Goal: Obtain resource: Download file/media

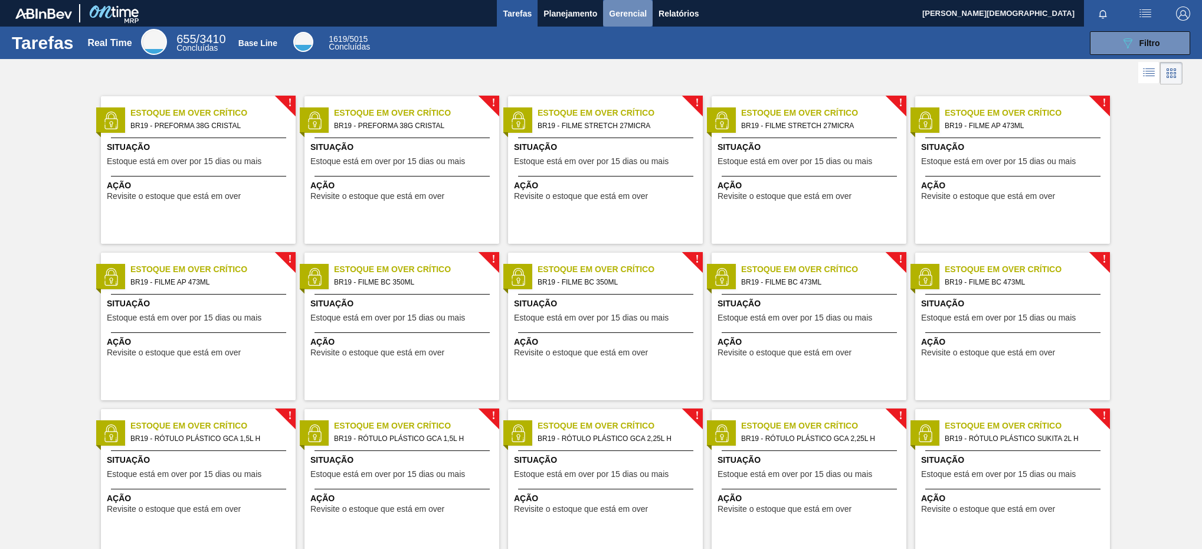
click at [647, 11] on button "Gerencial" at bounding box center [628, 13] width 50 height 27
click at [660, 13] on div at bounding box center [601, 274] width 1202 height 549
click at [683, 12] on span "Relatórios" at bounding box center [679, 13] width 40 height 14
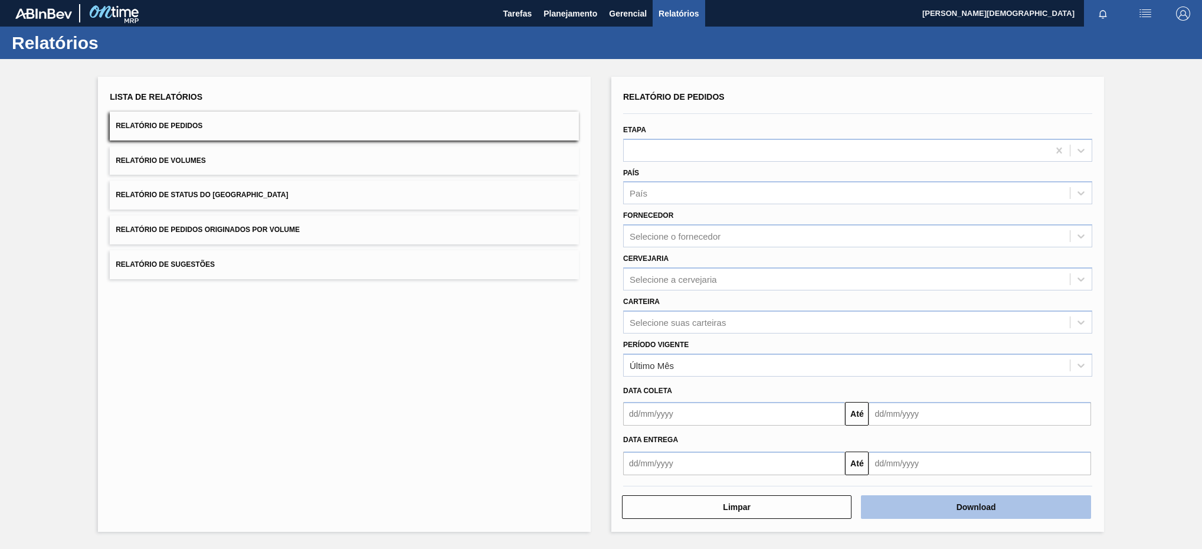
click at [935, 505] on button "Download" at bounding box center [976, 507] width 230 height 24
